Goal: Communication & Community: Participate in discussion

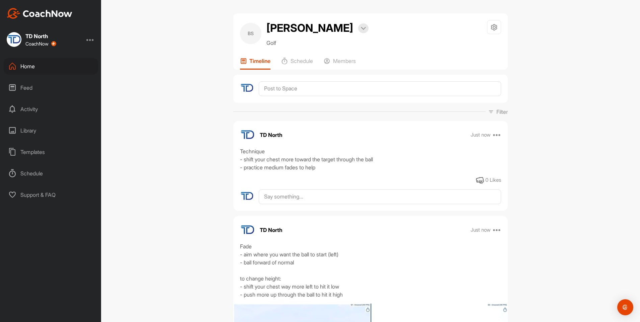
click at [79, 65] on div "Home" at bounding box center [51, 66] width 94 height 17
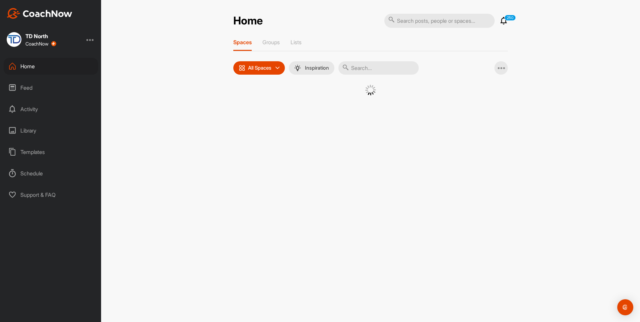
click at [382, 62] on input "text" at bounding box center [378, 67] width 80 height 13
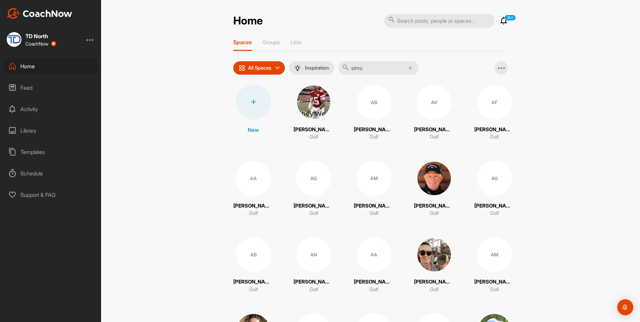
type input "[PERSON_NAME]"
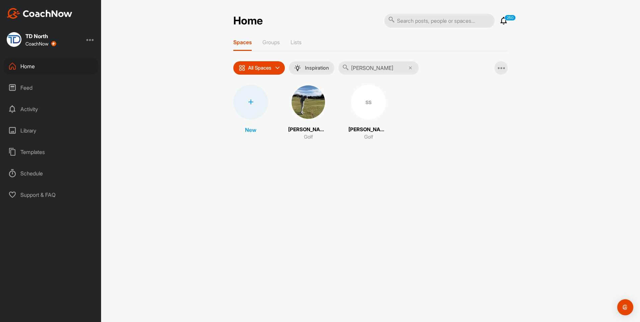
click at [317, 106] on img at bounding box center [308, 102] width 35 height 35
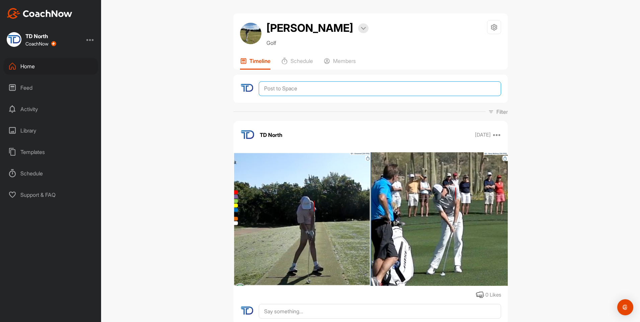
click at [313, 88] on textarea at bounding box center [380, 88] width 242 height 15
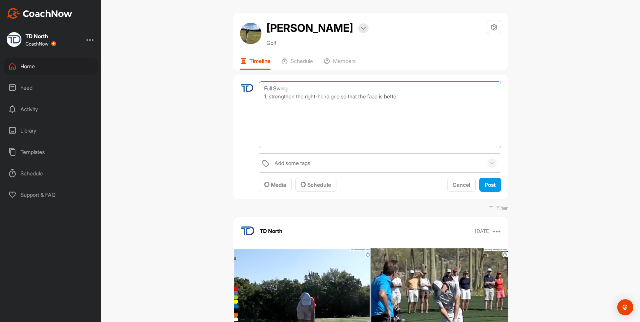
click at [415, 100] on textarea "Full Swing 1. strengthen the right-hand grip so that the face is better" at bounding box center [380, 114] width 242 height 67
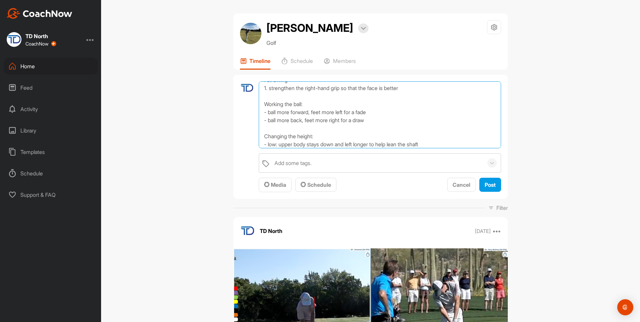
scroll to position [16, 0]
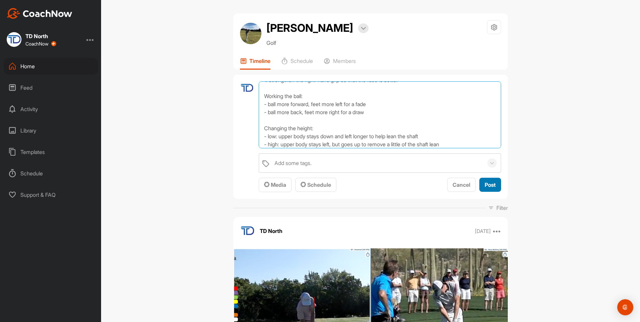
type textarea "Full Swing 1. strengthen the right-hand grip so that the face is better Working…"
click at [491, 184] on span "Post" at bounding box center [490, 184] width 11 height 7
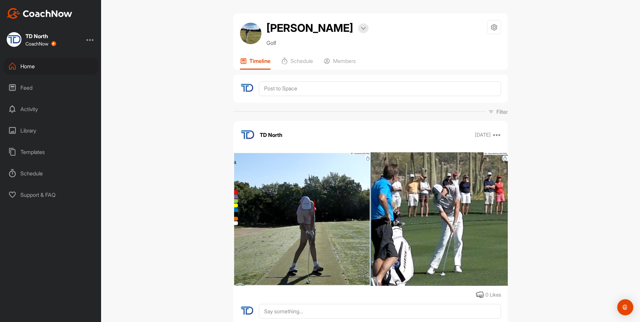
scroll to position [0, 0]
